Goal: Use online tool/utility: Use online tool/utility

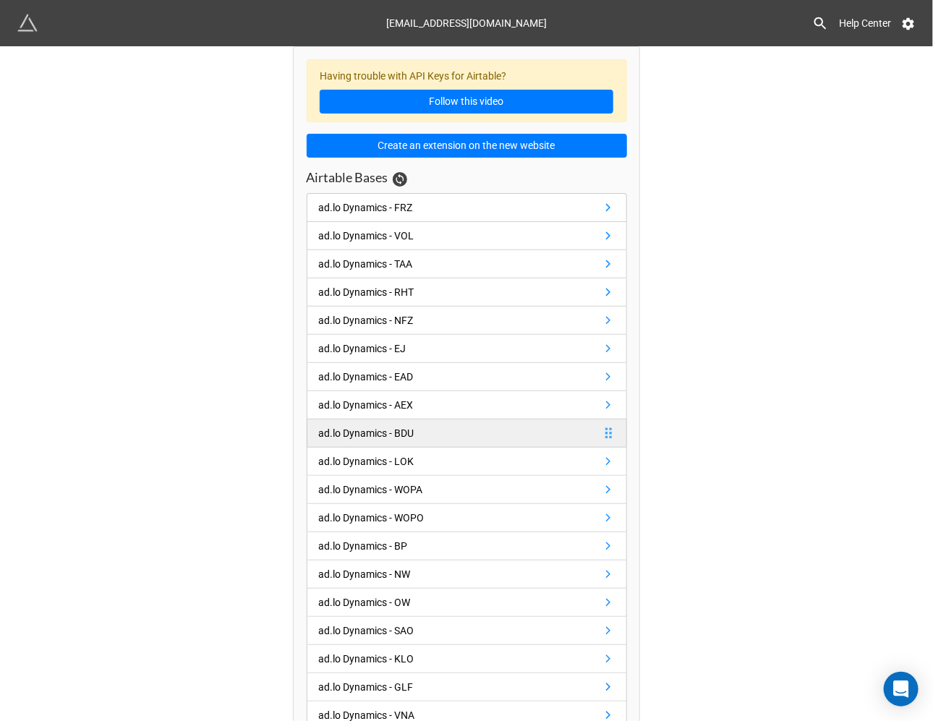
click at [404, 427] on div "ad.lo Dynamics - BDU" at bounding box center [366, 433] width 95 height 16
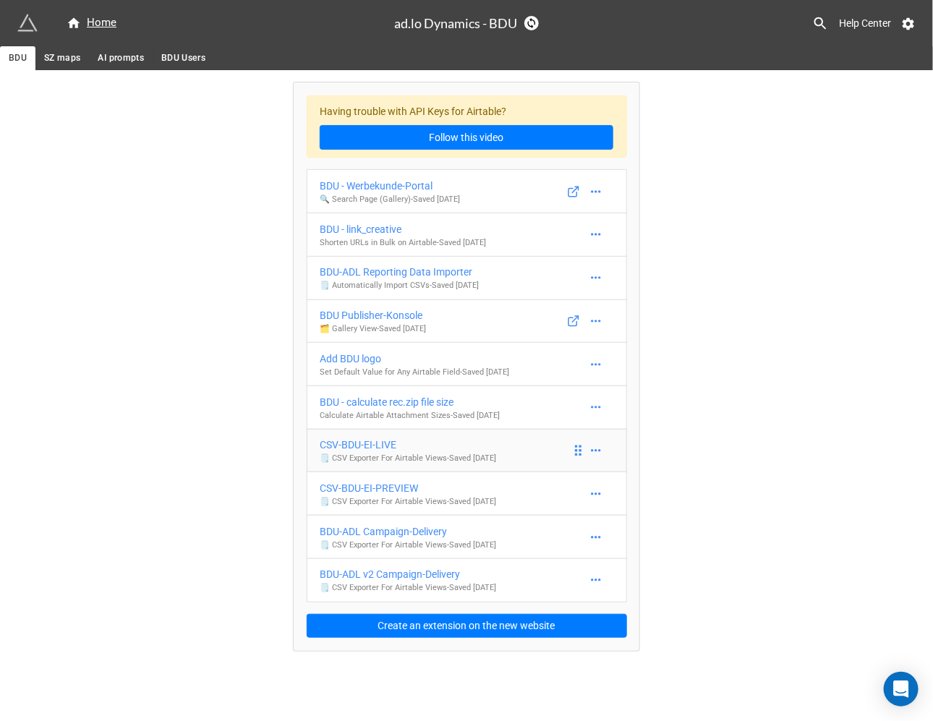
click at [385, 446] on div "CSV-BDU-EI-LIVE" at bounding box center [408, 445] width 176 height 16
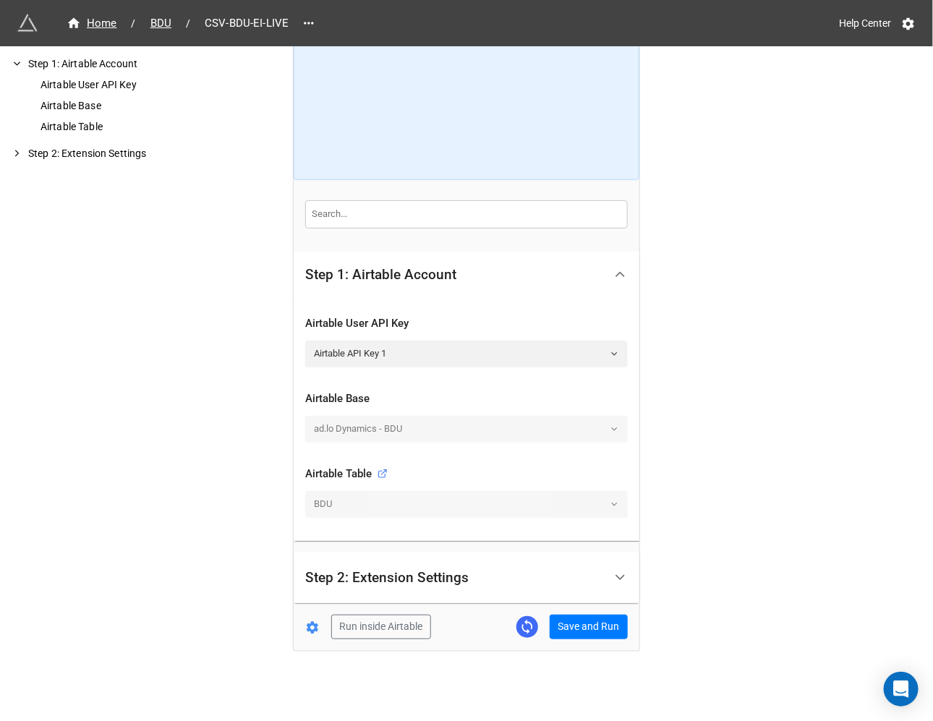
scroll to position [90, 0]
click at [579, 621] on button "Save and Run" at bounding box center [589, 625] width 78 height 25
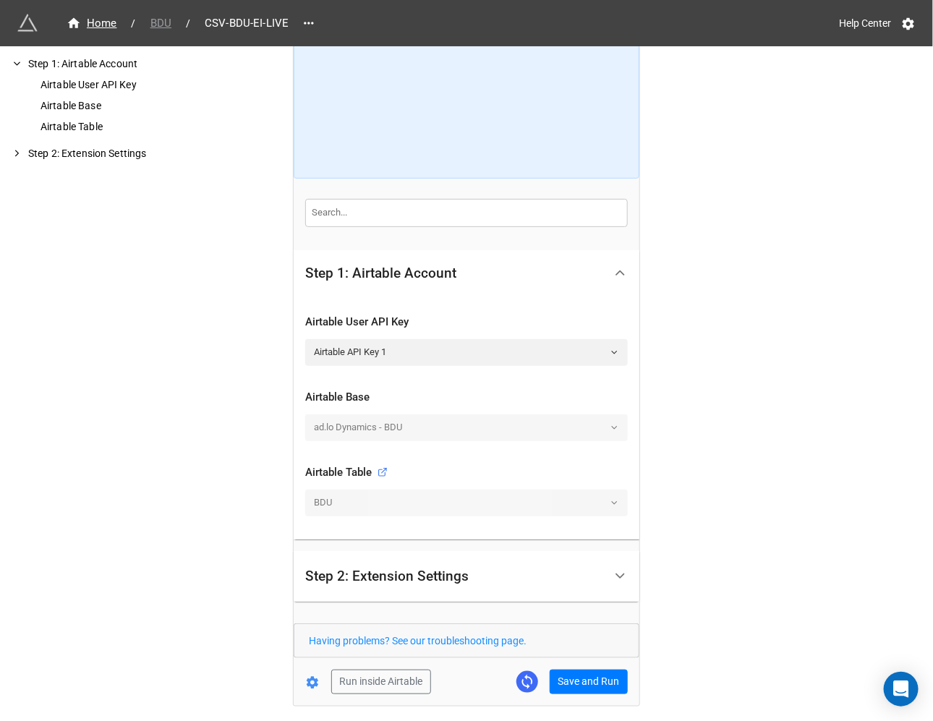
click at [160, 22] on span "BDU" at bounding box center [161, 23] width 38 height 17
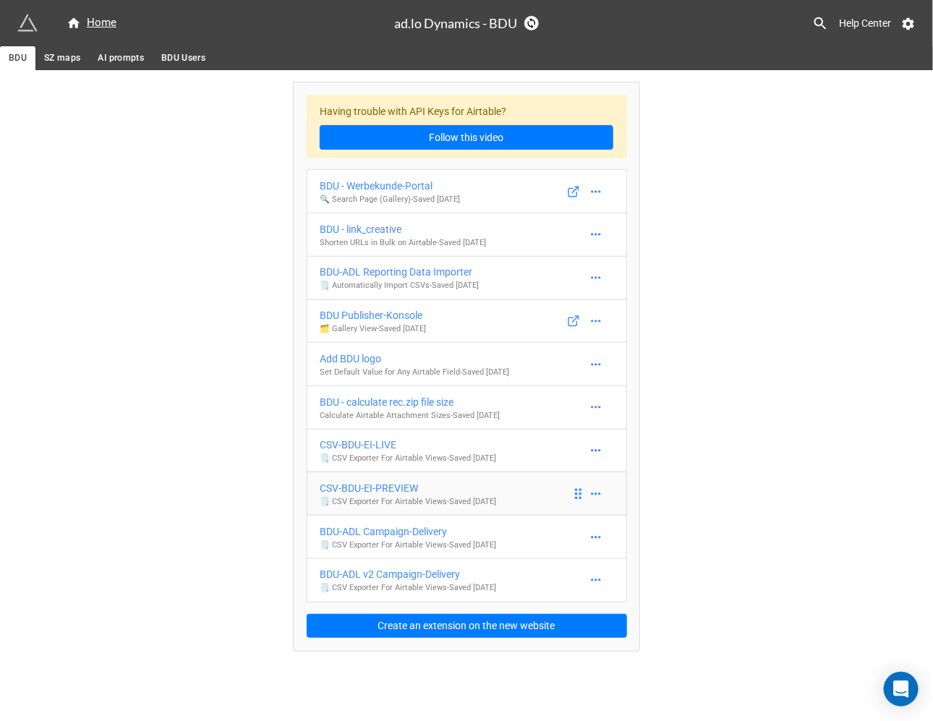
click at [393, 495] on div "CSV-BDU-EI-PREVIEW" at bounding box center [408, 488] width 176 height 16
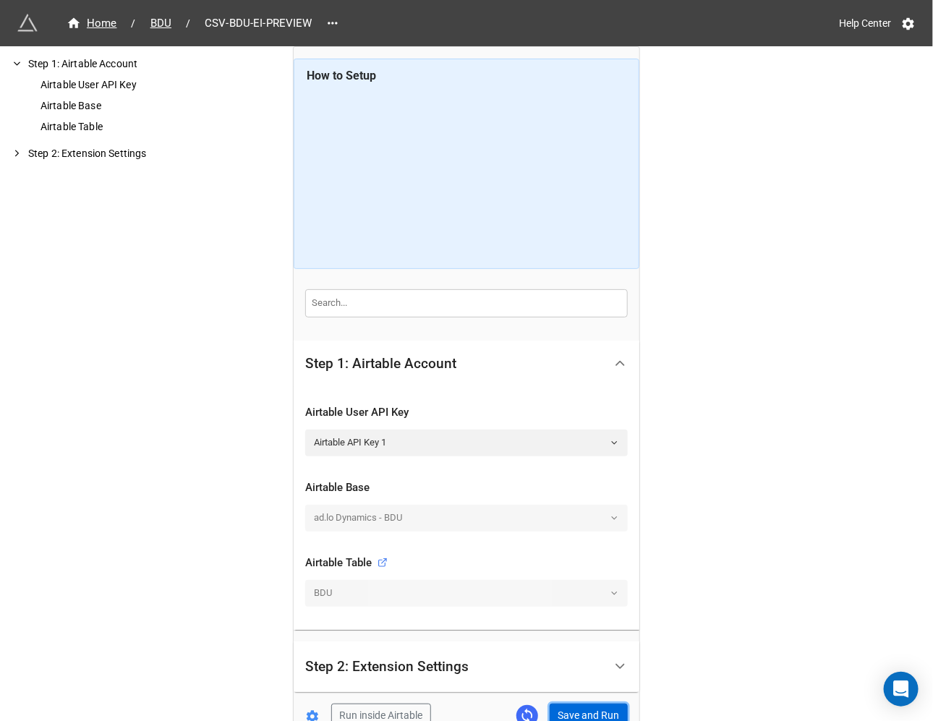
click at [586, 713] on button "Save and Run" at bounding box center [589, 716] width 78 height 25
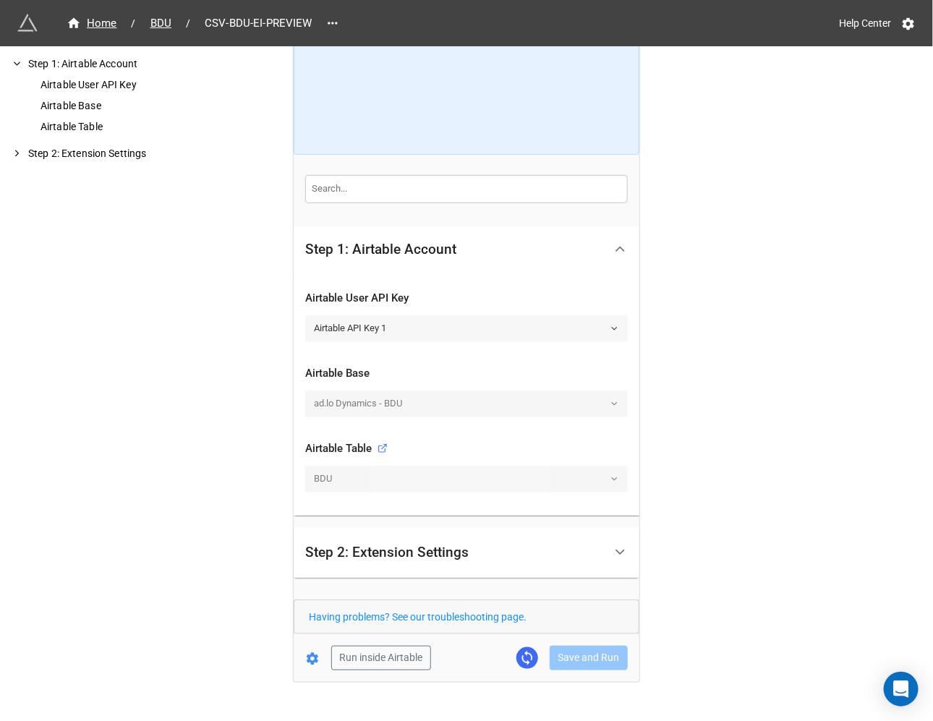
scroll to position [146, 0]
